Goal: Task Accomplishment & Management: Use online tool/utility

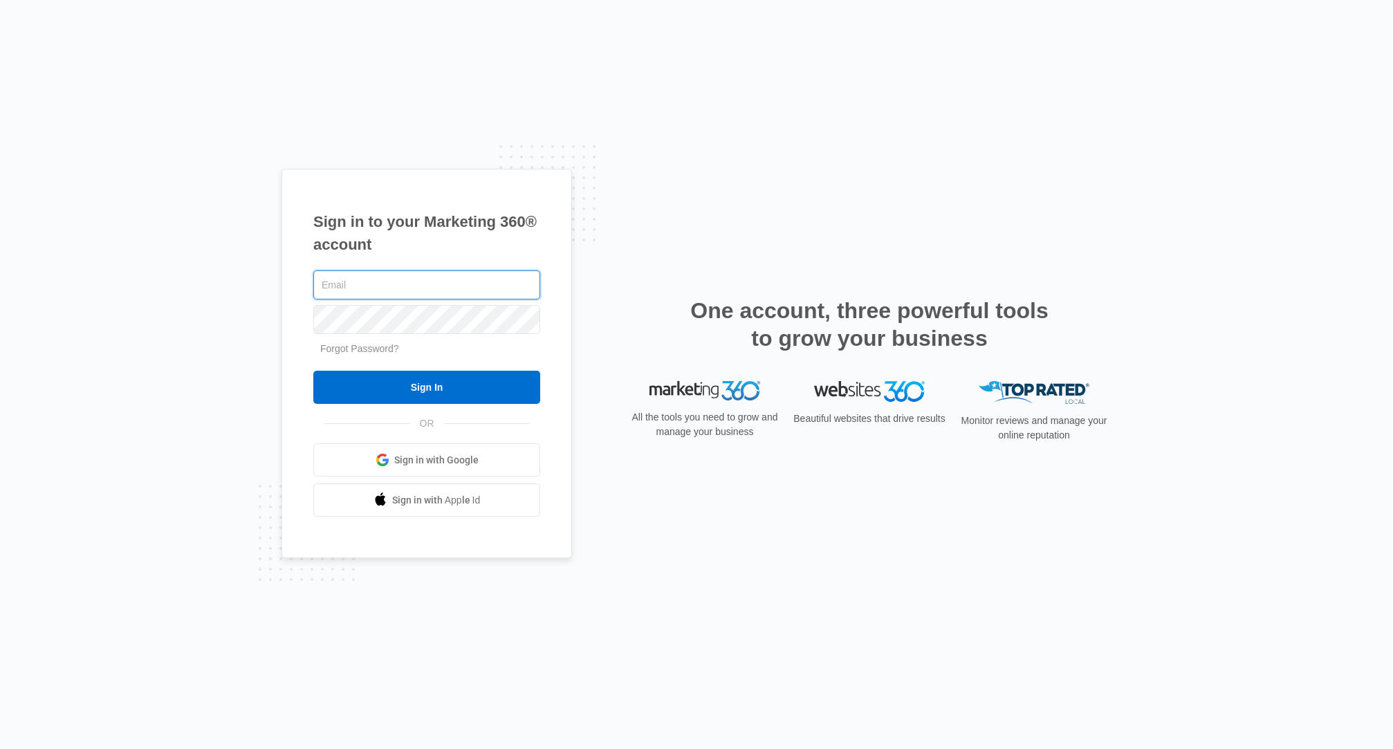
drag, startPoint x: 416, startPoint y: 287, endPoint x: 423, endPoint y: 299, distance: 14.2
click at [416, 288] on input "text" at bounding box center [426, 284] width 227 height 29
type input "[PERSON_NAME][EMAIL_ADDRESS][PERSON_NAME][DOMAIN_NAME]"
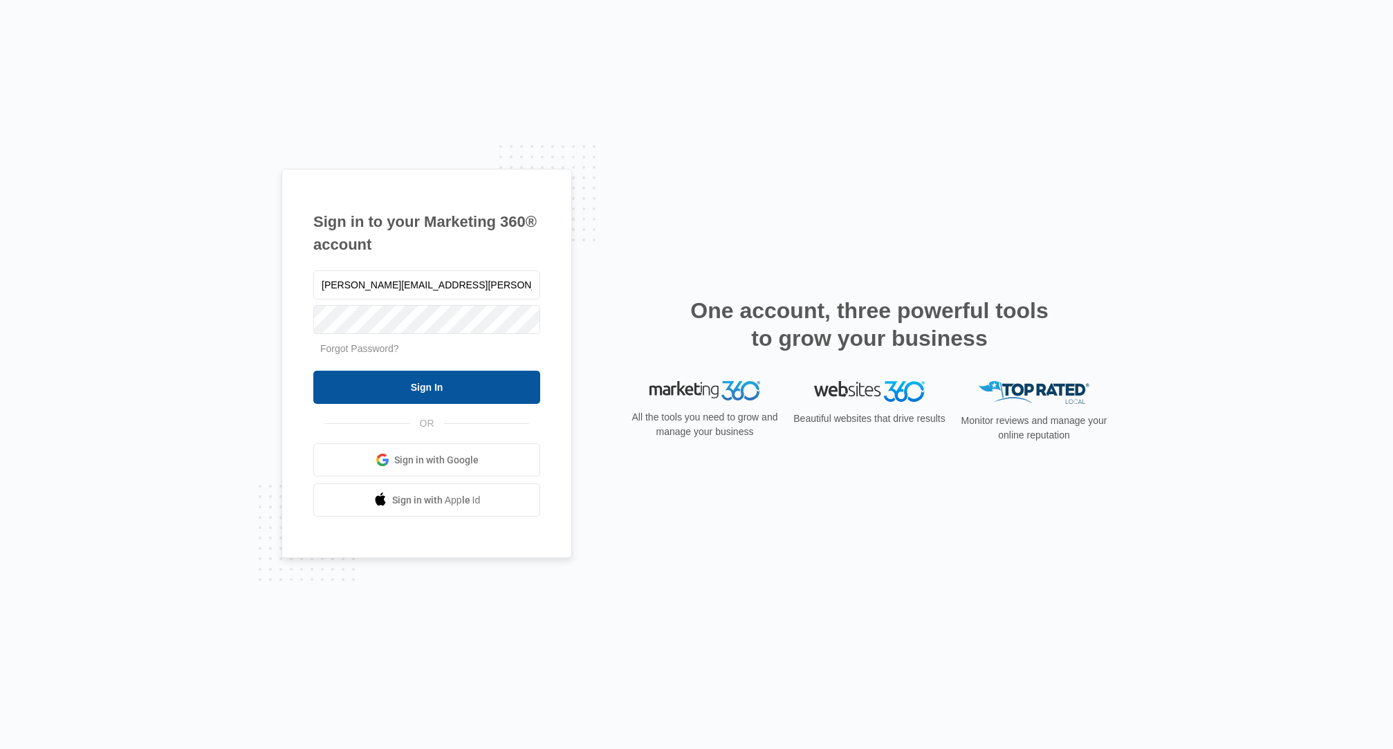
click at [415, 385] on input "Sign In" at bounding box center [426, 387] width 227 height 33
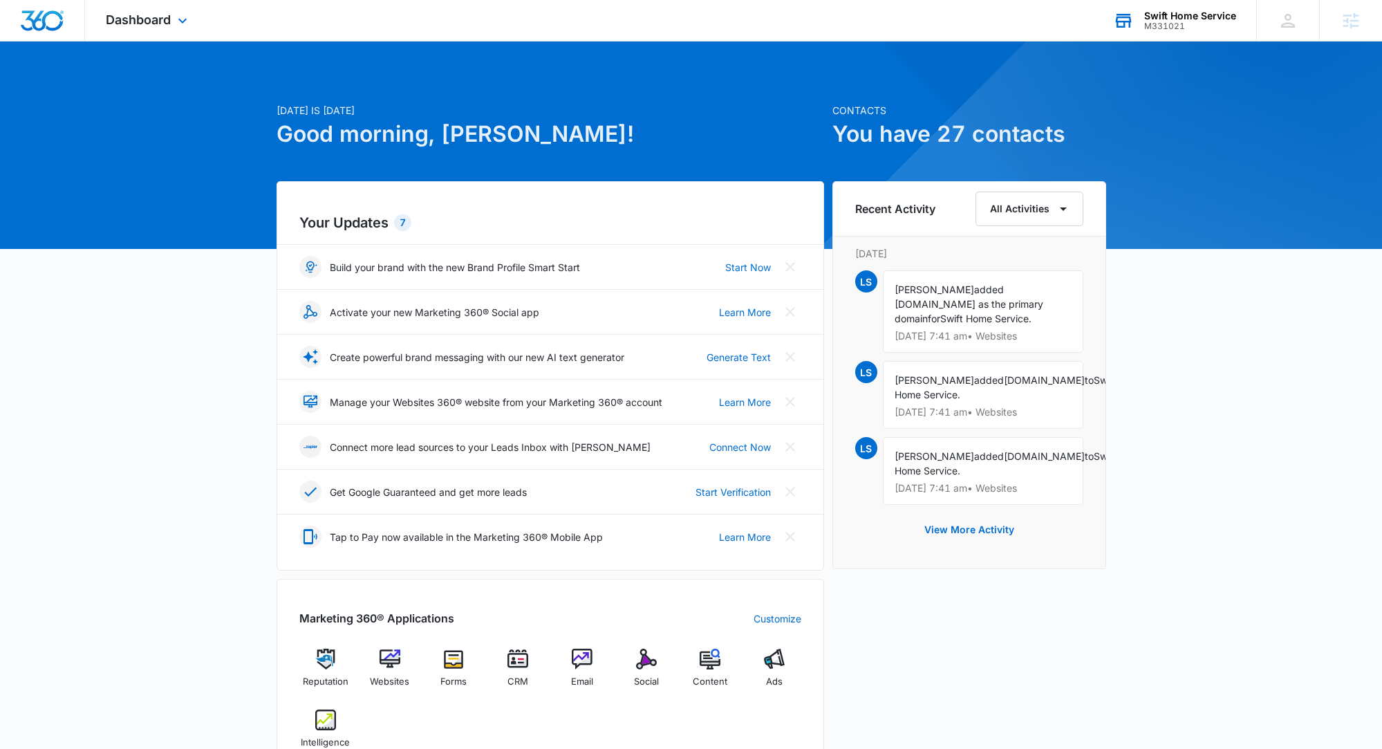
click at [1151, 29] on div "M331021" at bounding box center [1190, 26] width 92 height 10
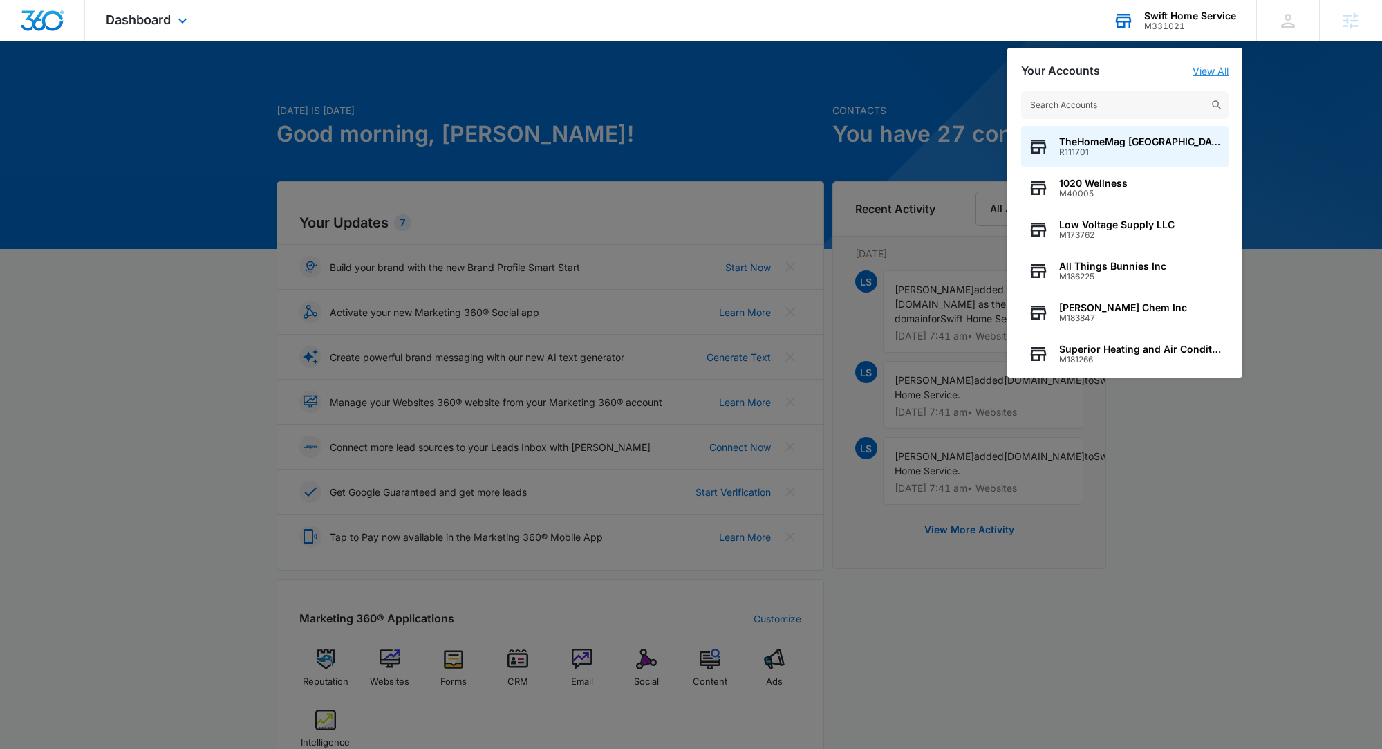
click at [1213, 70] on link "View All" at bounding box center [1211, 71] width 36 height 12
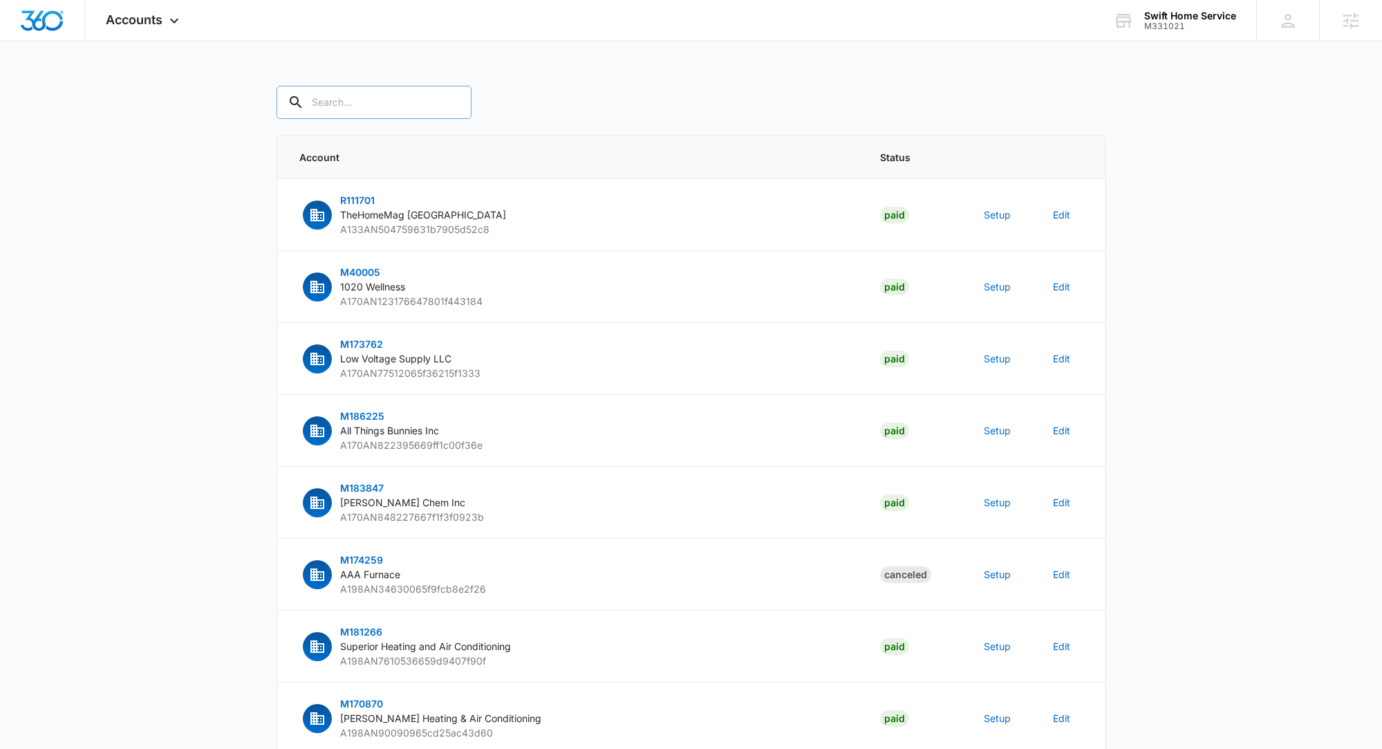
click at [369, 105] on input "text" at bounding box center [374, 102] width 195 height 33
paste input "M18140"
type input "M18140"
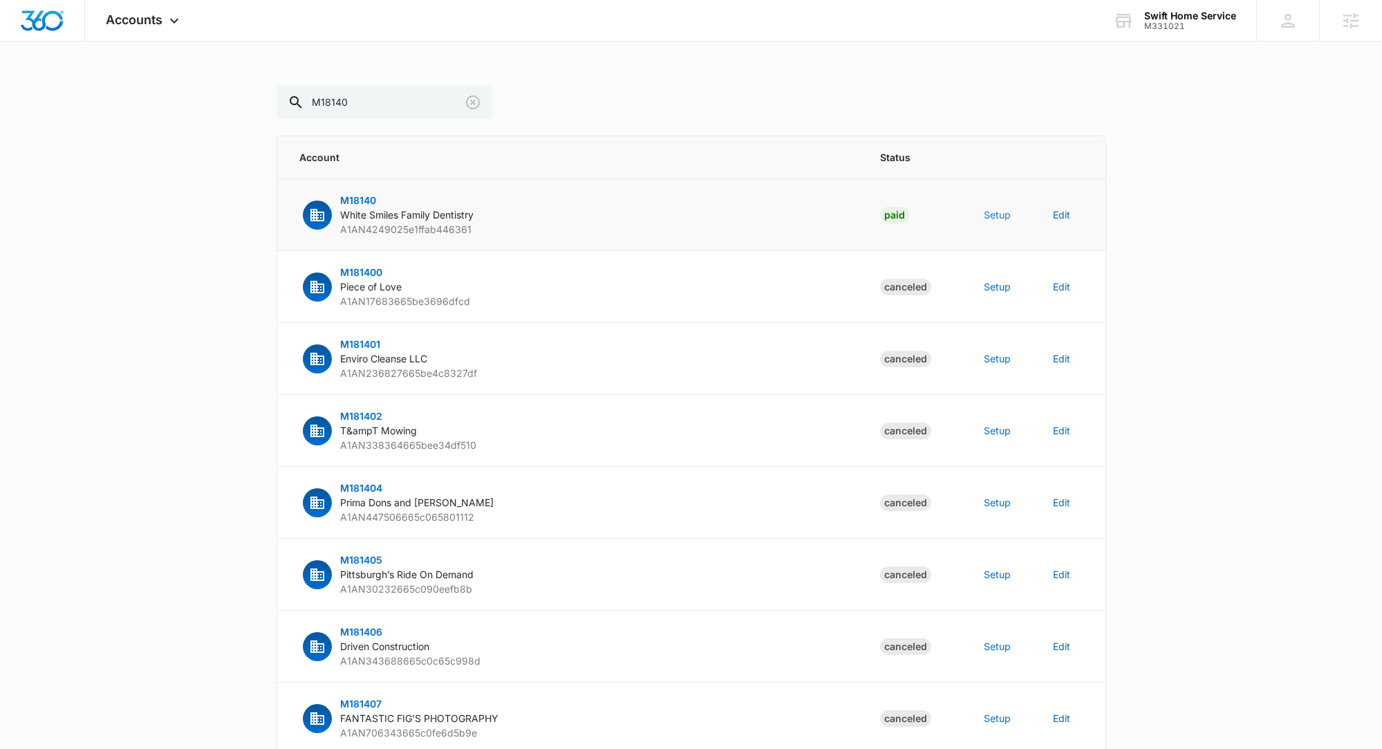
click at [989, 211] on button "Setup" at bounding box center [997, 214] width 27 height 15
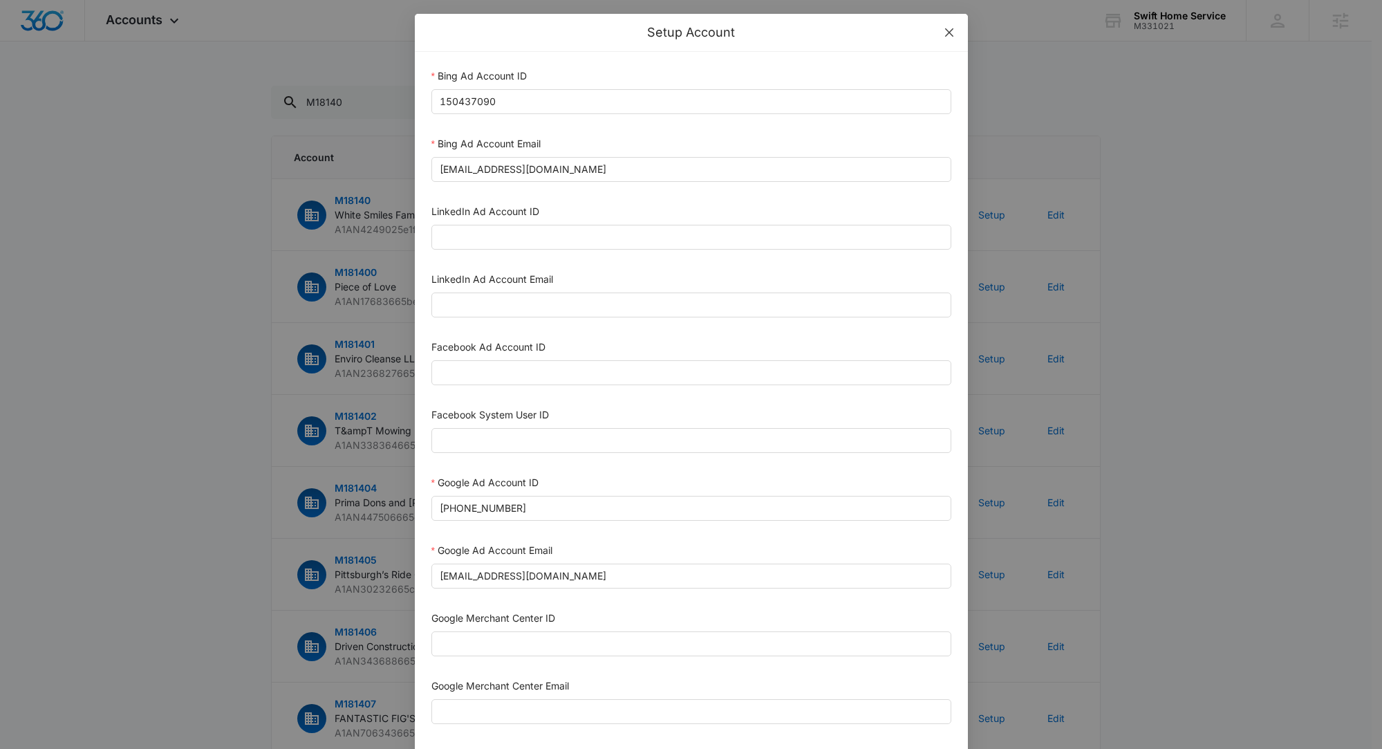
click at [945, 30] on icon "close" at bounding box center [949, 32] width 11 height 11
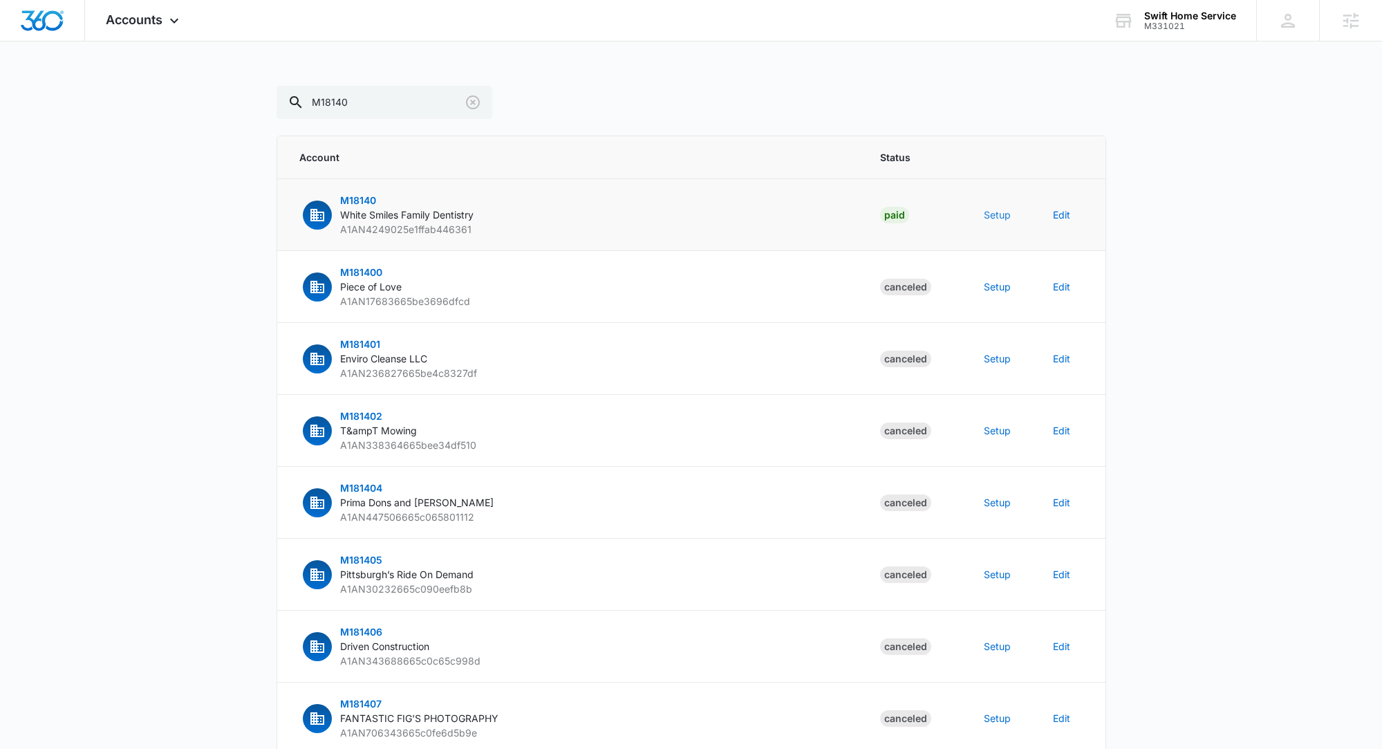
click at [998, 214] on button "Setup" at bounding box center [997, 214] width 27 height 15
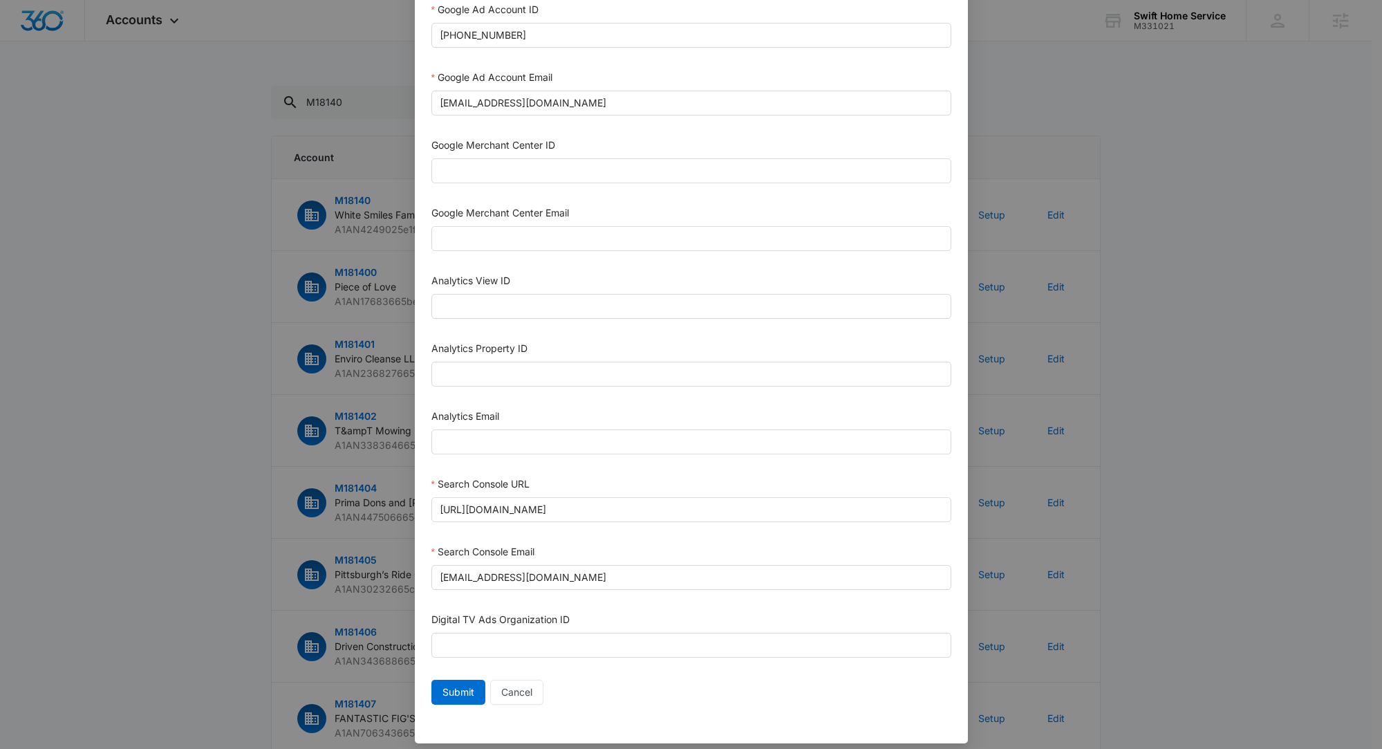
scroll to position [484, 0]
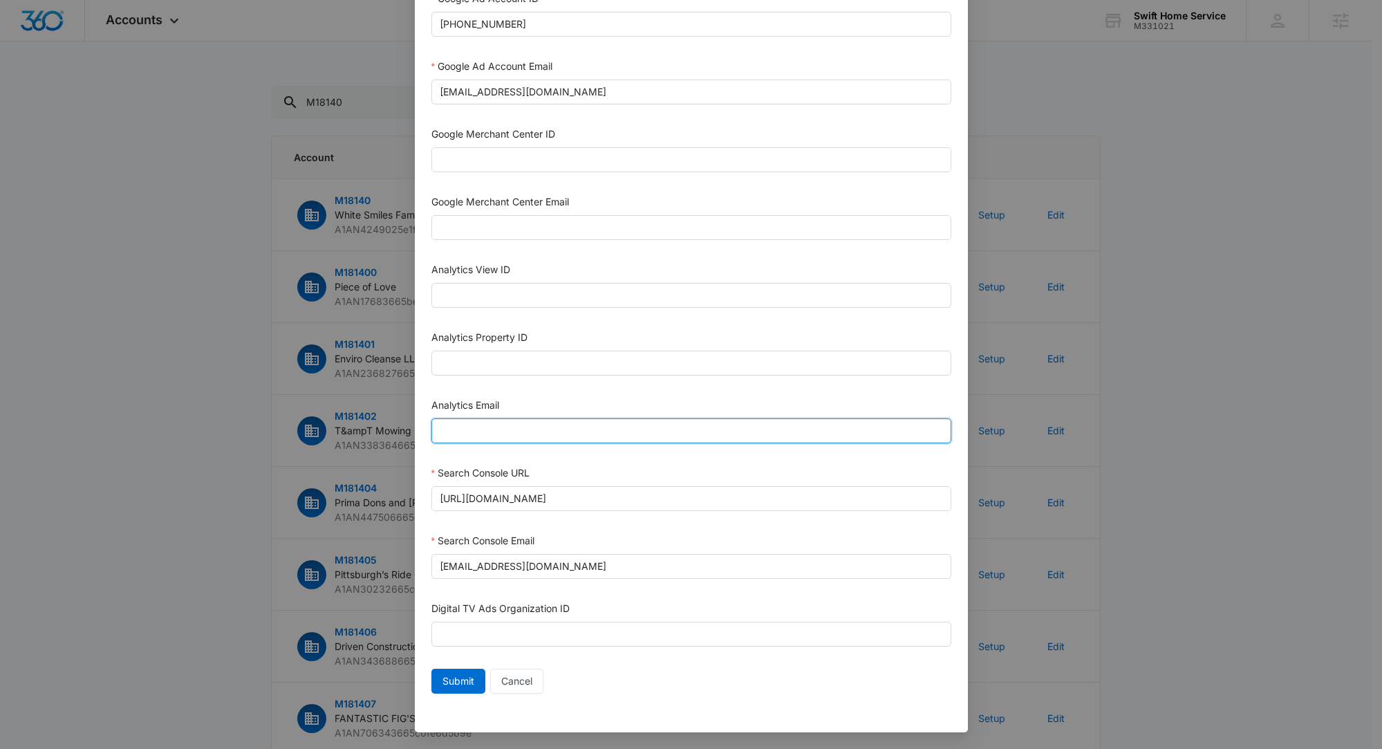
click at [539, 433] on input "Analytics Email" at bounding box center [691, 430] width 520 height 25
paste input "M360+Accounts1025@madwiremedia.com"
type input "M360+Accounts1025@madwiremedia.com"
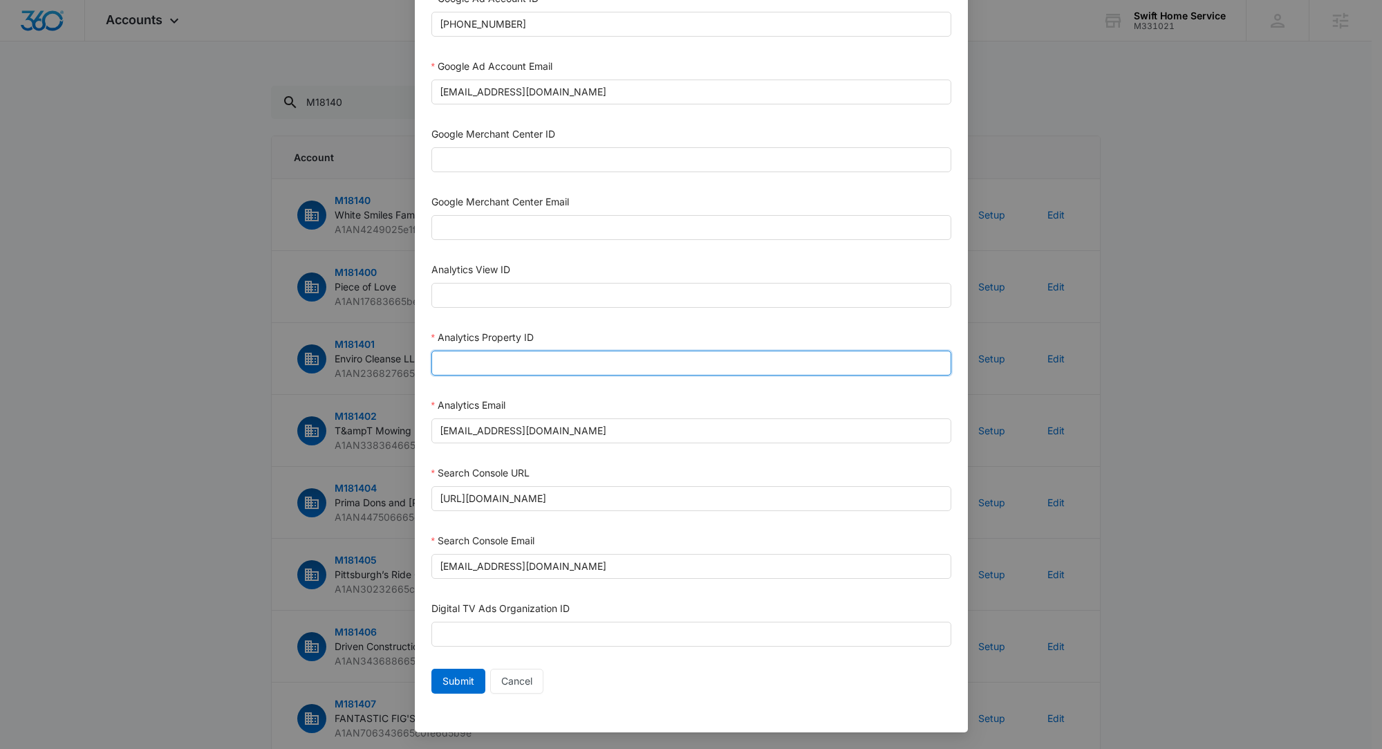
click at [531, 355] on input "Analytics Property ID" at bounding box center [691, 363] width 520 height 25
click at [534, 354] on input "Analytics Property ID" at bounding box center [691, 363] width 520 height 25
paste input "503844027"
type input "503844027"
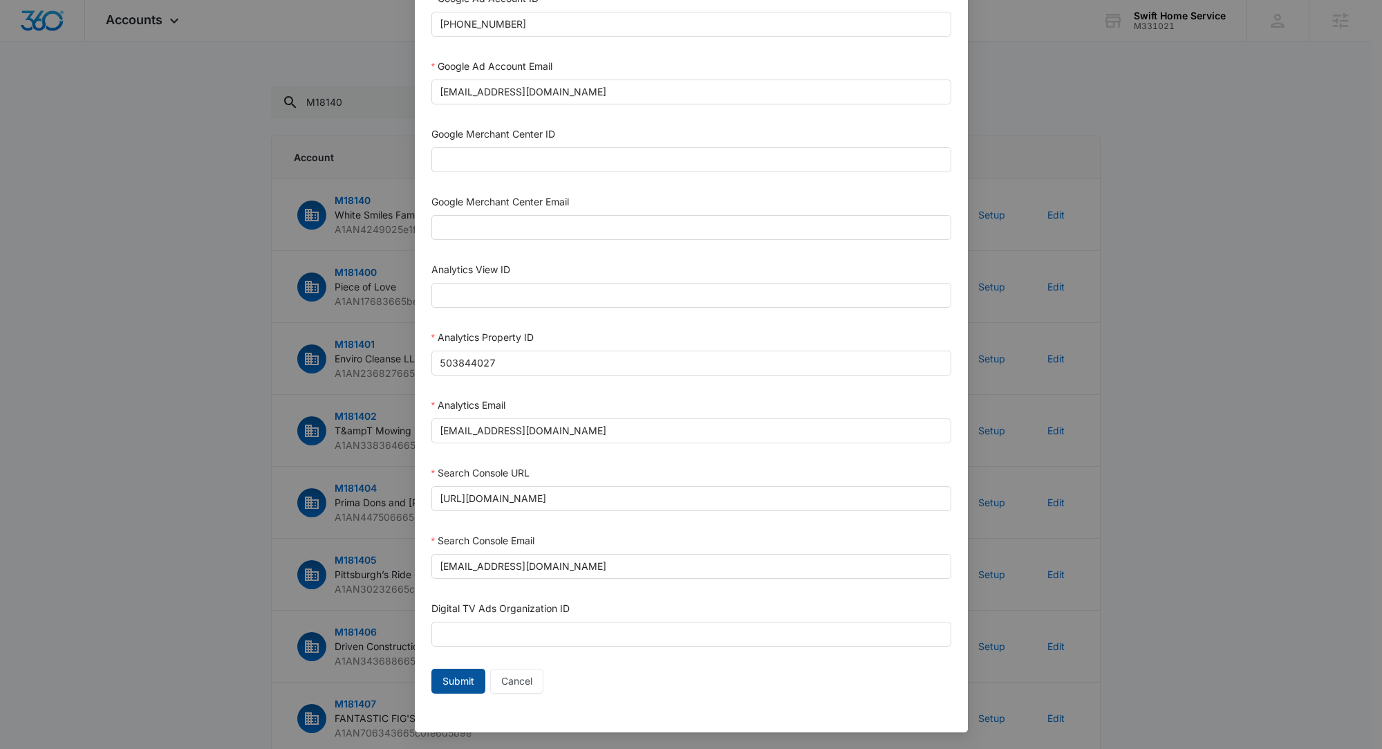
click at [454, 679] on span "Submit" at bounding box center [459, 680] width 32 height 15
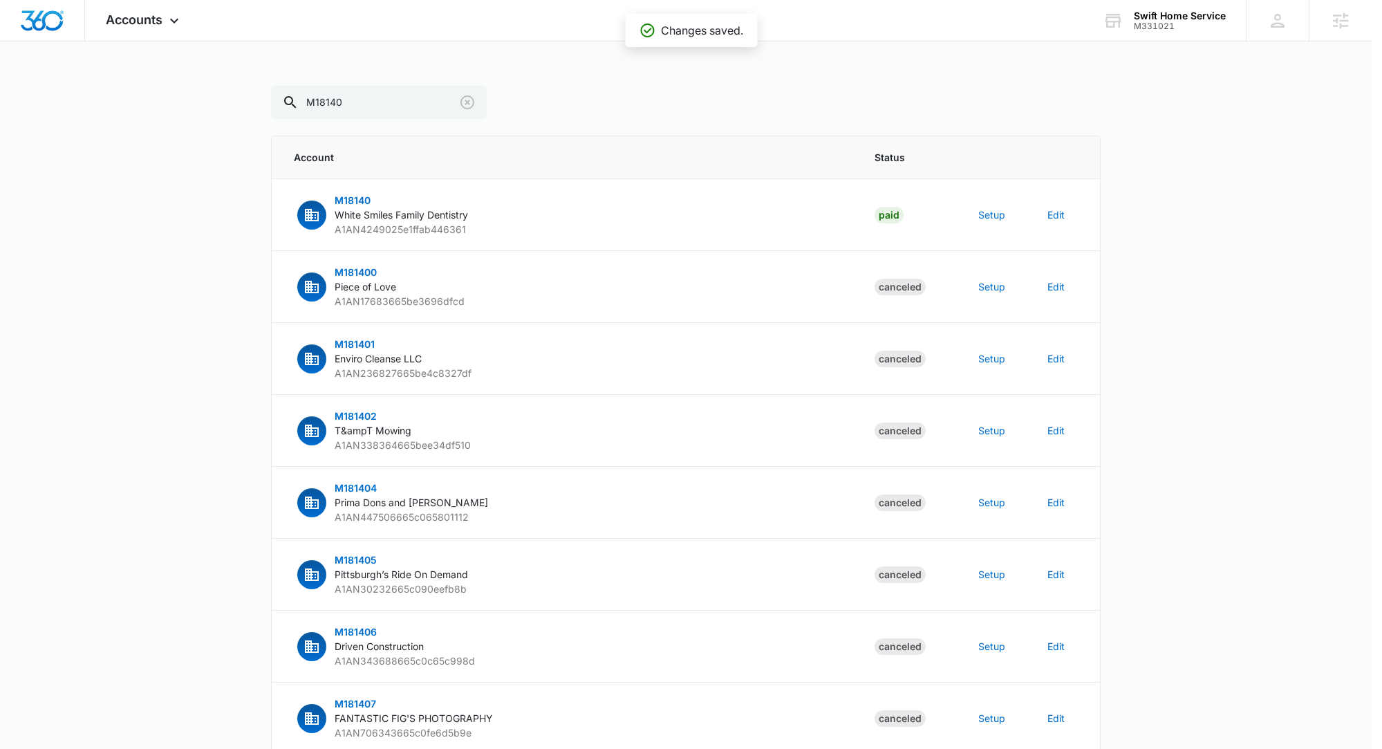
scroll to position [470, 0]
